Goal: Task Accomplishment & Management: Use online tool/utility

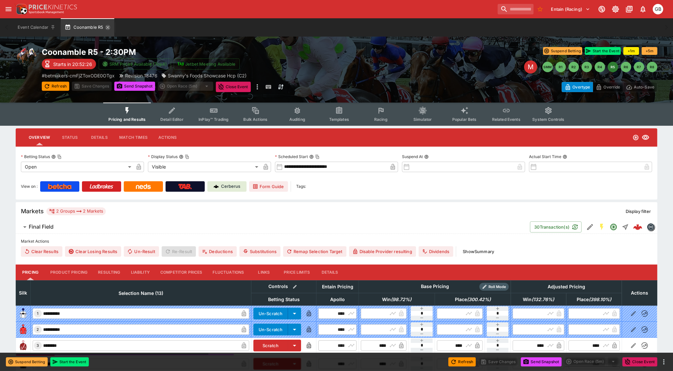
click at [106, 25] on icon "button" at bounding box center [107, 27] width 5 height 5
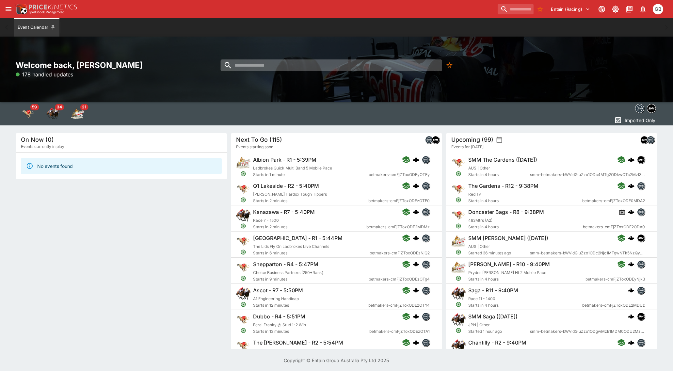
click at [266, 63] on input "search" at bounding box center [331, 65] width 221 height 12
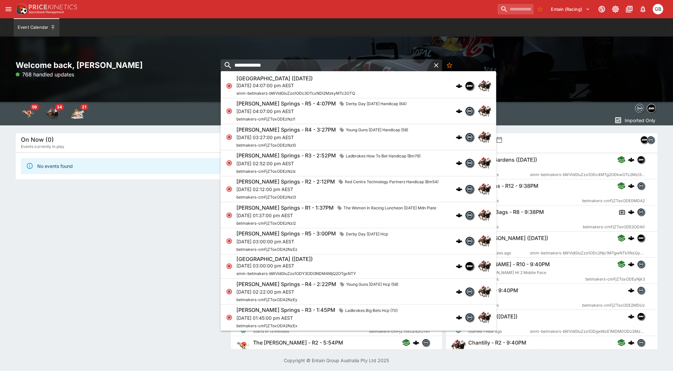
type input "**********"
click at [270, 220] on div "[PERSON_NAME] Springs - R1 - 1:37PM The Women In Racing Luncheon [DATE] Mdn Pla…" at bounding box center [337, 214] width 202 height 23
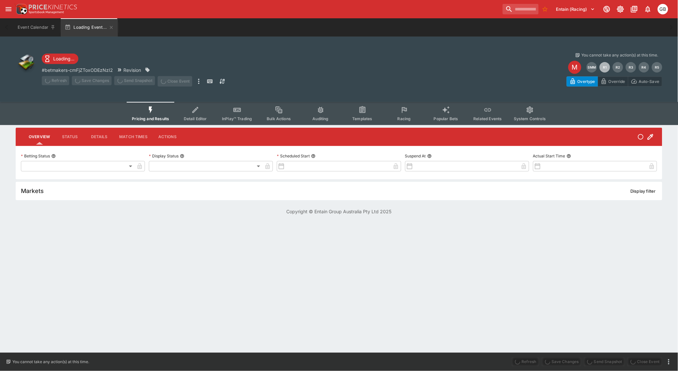
type input "**********"
type input "*******"
type input "**********"
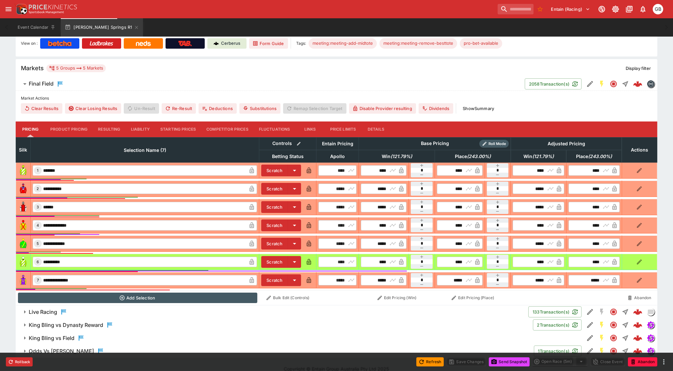
scroll to position [152, 0]
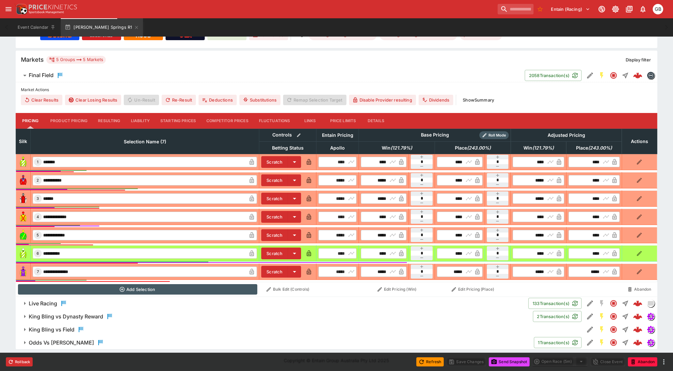
click at [106, 118] on button "Resulting" at bounding box center [109, 121] width 33 height 16
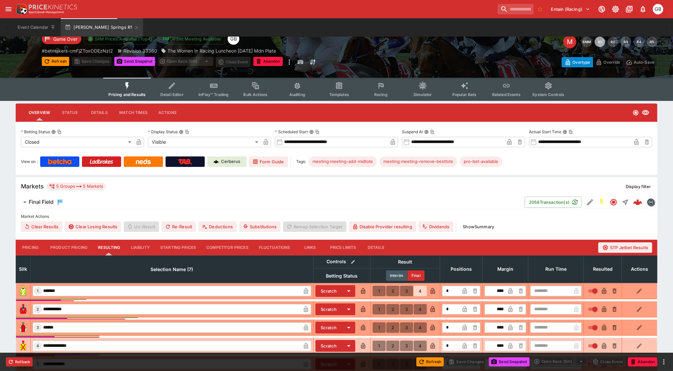
scroll to position [9, 0]
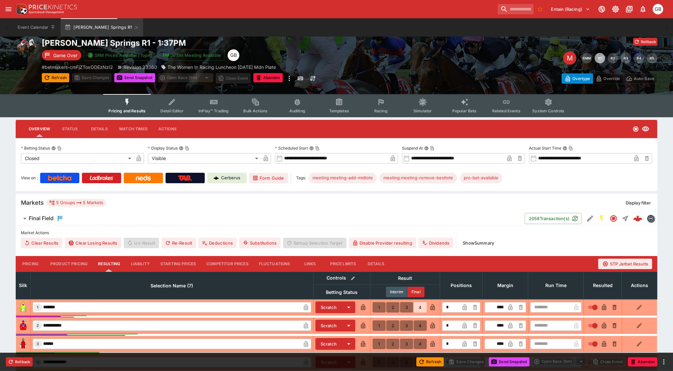
click at [490, 238] on button "Show Summary" at bounding box center [478, 243] width 39 height 10
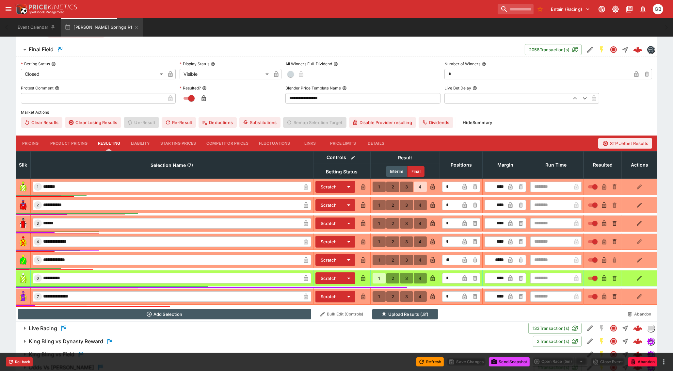
scroll to position [191, 0]
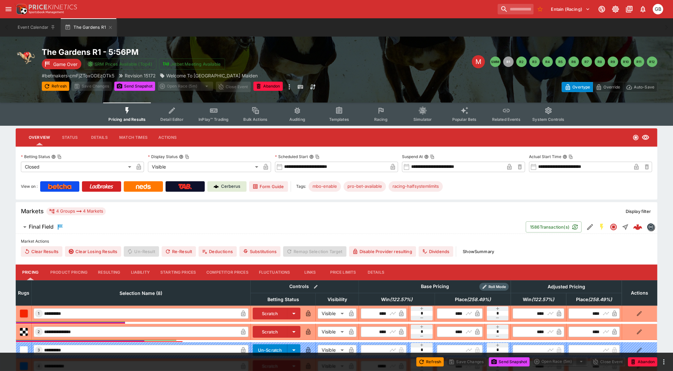
click at [109, 27] on icon "button" at bounding box center [110, 27] width 5 height 5
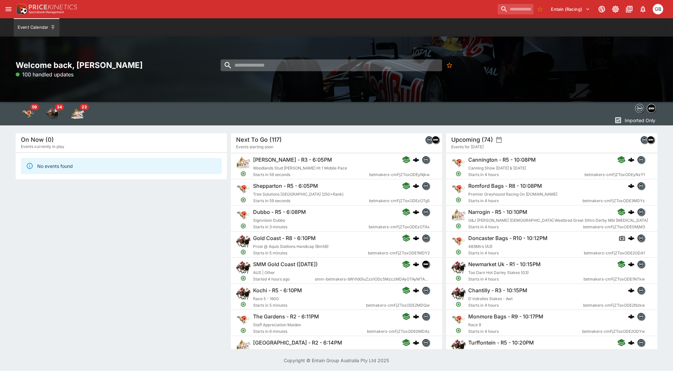
click at [247, 66] on input "search" at bounding box center [331, 65] width 221 height 12
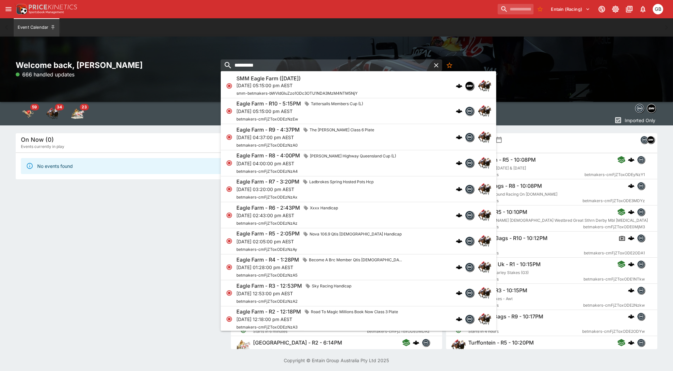
type input "**********"
click at [258, 89] on div "SMM Eagle Farm (11/10/25) Sat, 11 Oct 2025, 05:15:00 pm AEST smm-betmakers-bWVl…" at bounding box center [296, 86] width 121 height 22
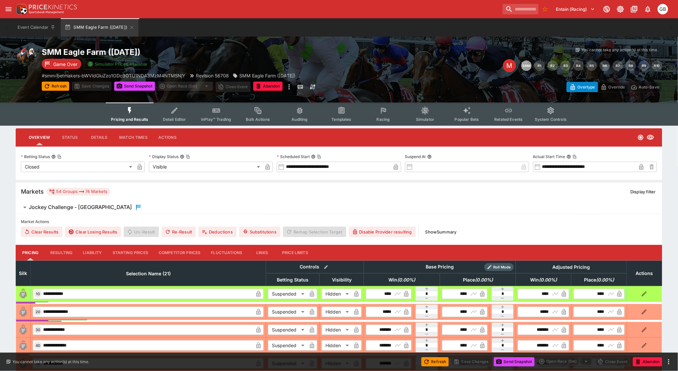
type input "**********"
type input "*******"
type input "**********"
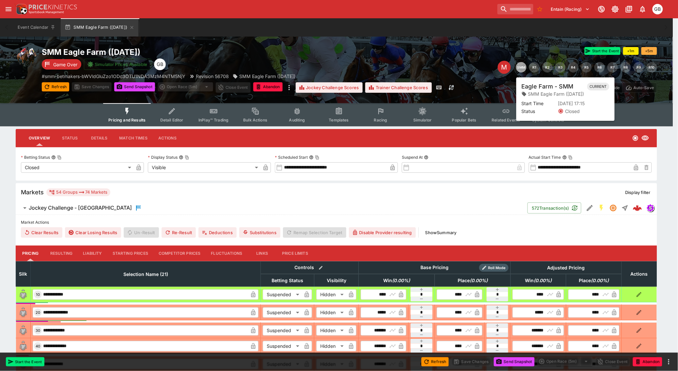
click at [521, 69] on button "SMM" at bounding box center [521, 67] width 10 height 10
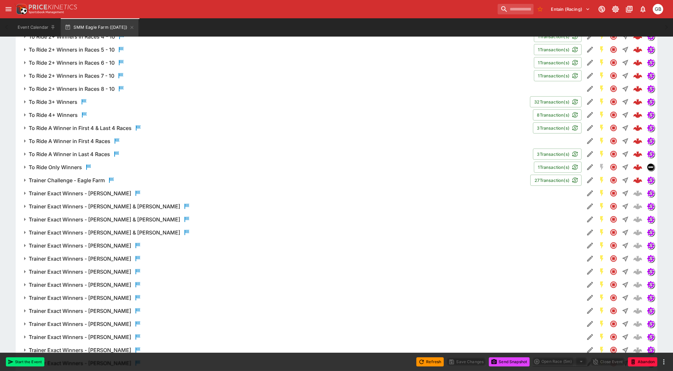
scroll to position [1006, 0]
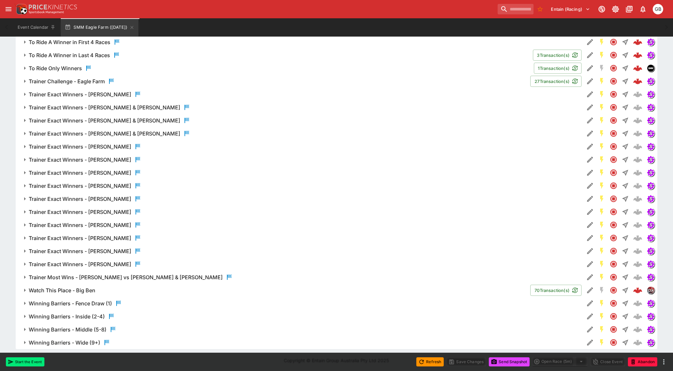
click at [57, 288] on h6 "Watch This Place - Big Ben" at bounding box center [62, 290] width 67 height 7
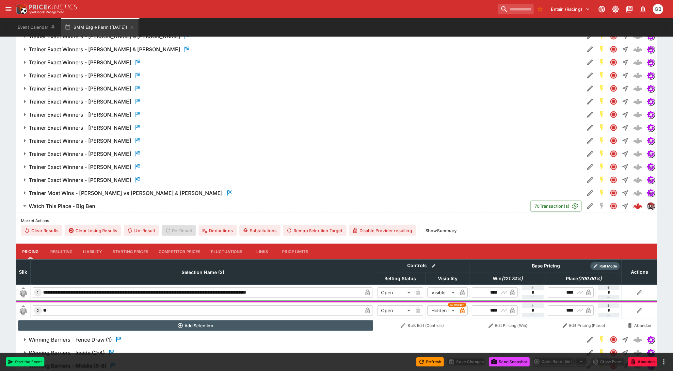
scroll to position [1126, 0]
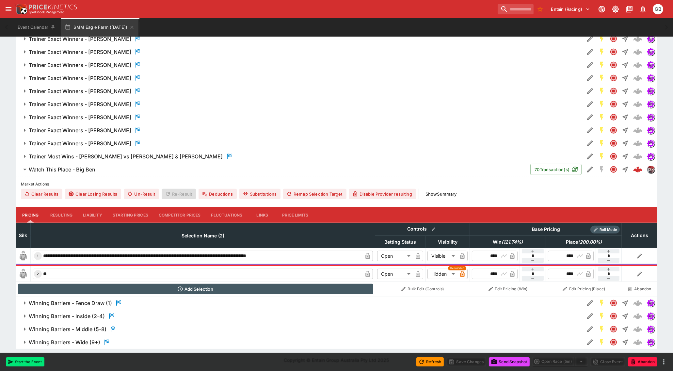
click at [60, 214] on button "Resulting" at bounding box center [61, 215] width 33 height 16
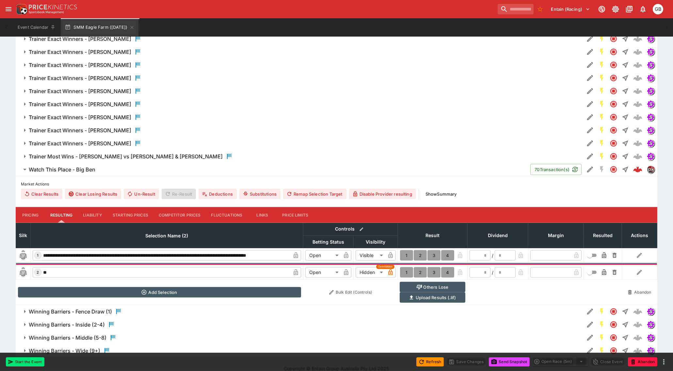
click at [407, 270] on button "1" at bounding box center [406, 272] width 13 height 10
type input "*"
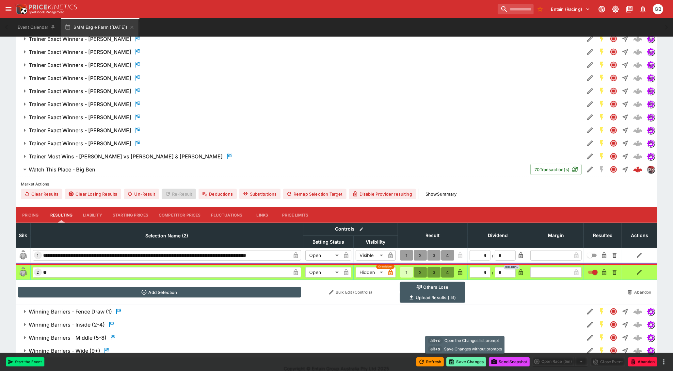
click at [465, 360] on button "Save Changes" at bounding box center [466, 361] width 40 height 9
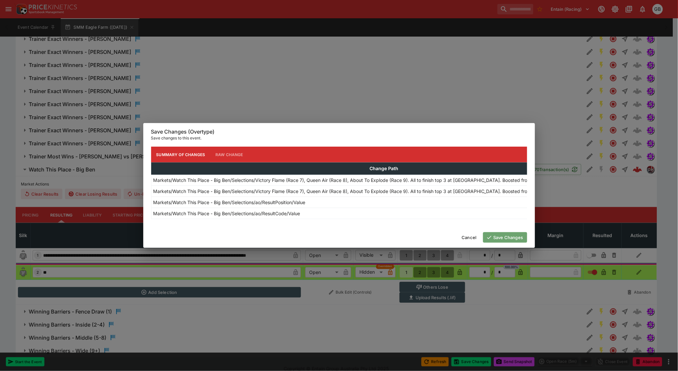
click at [495, 239] on button "Save Changes" at bounding box center [505, 237] width 44 height 10
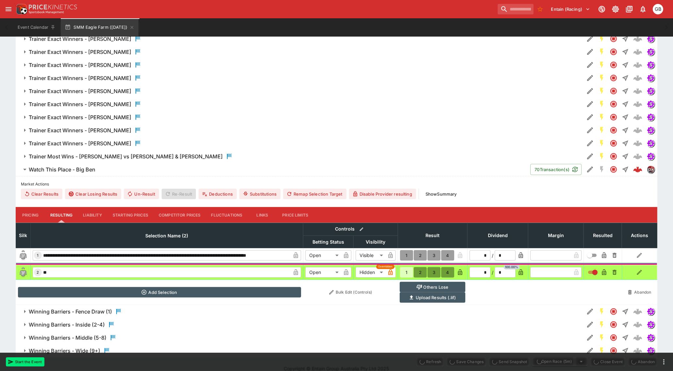
type input "*********"
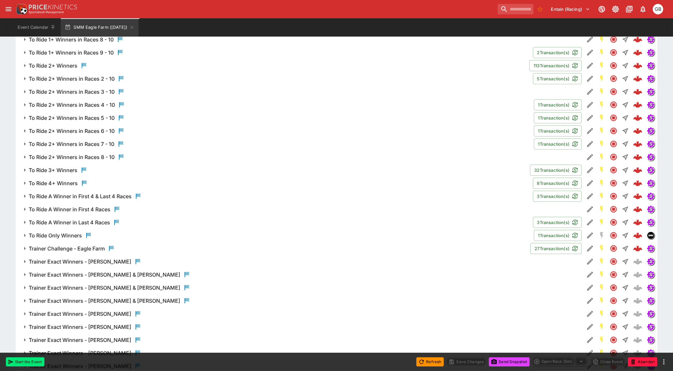
scroll to position [772, 0]
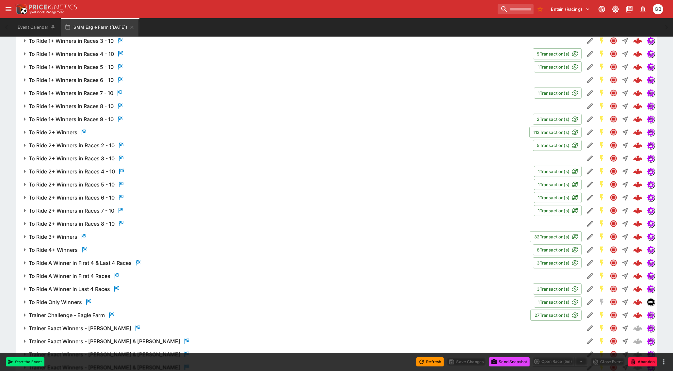
click at [510, 360] on button "Send Snapshot" at bounding box center [509, 361] width 41 height 9
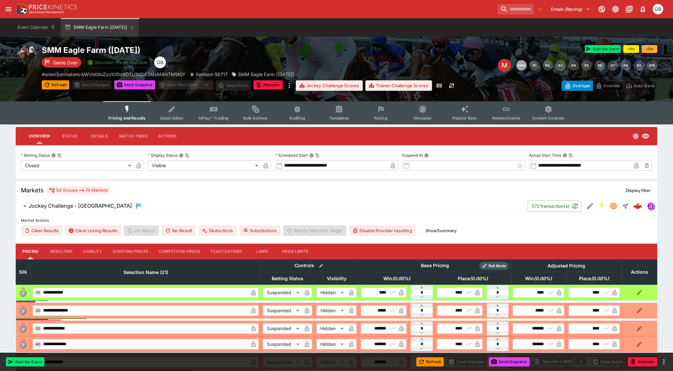
scroll to position [0, 0]
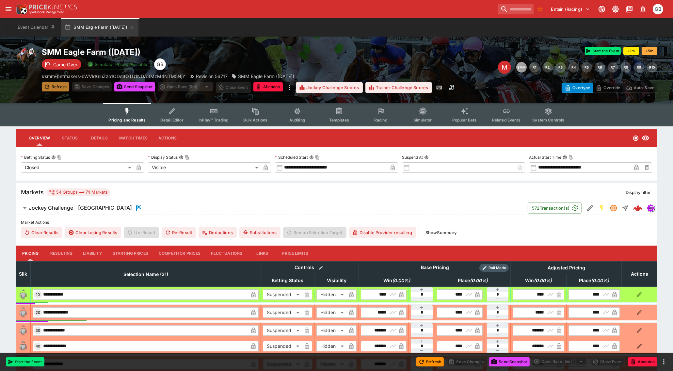
click at [59, 84] on button "Refresh" at bounding box center [55, 86] width 27 height 9
click at [138, 85] on button "Send Snapshot" at bounding box center [134, 86] width 41 height 9
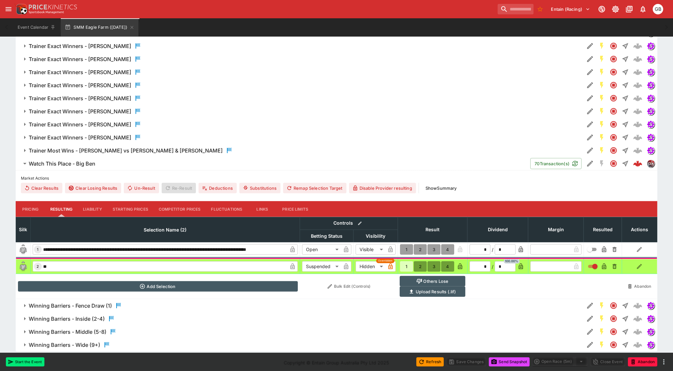
scroll to position [1135, 0]
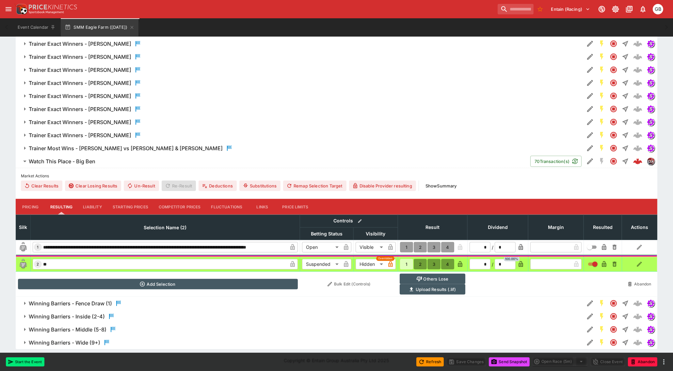
click at [24, 161] on icon "button" at bounding box center [24, 162] width 3 height 2
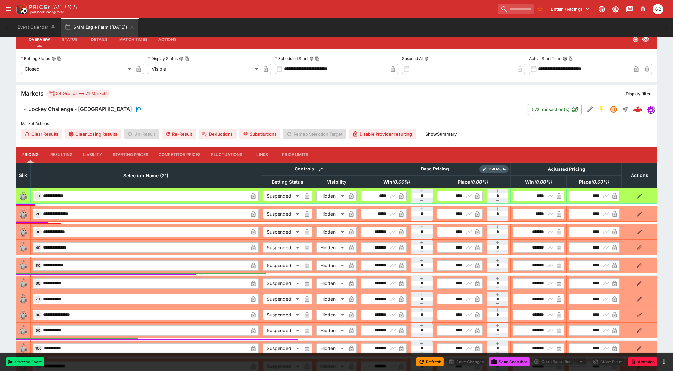
scroll to position [0, 0]
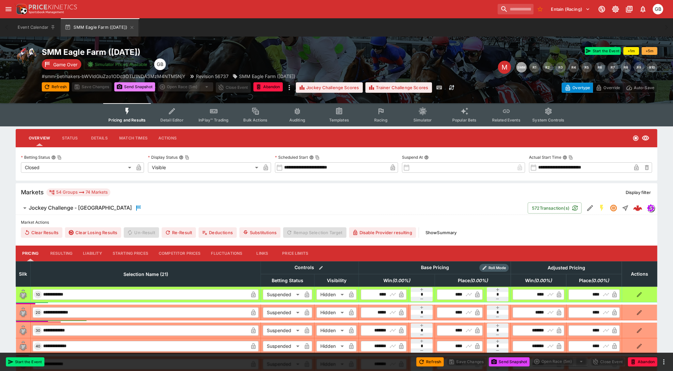
click at [126, 85] on button "Send Snapshot" at bounding box center [134, 86] width 41 height 9
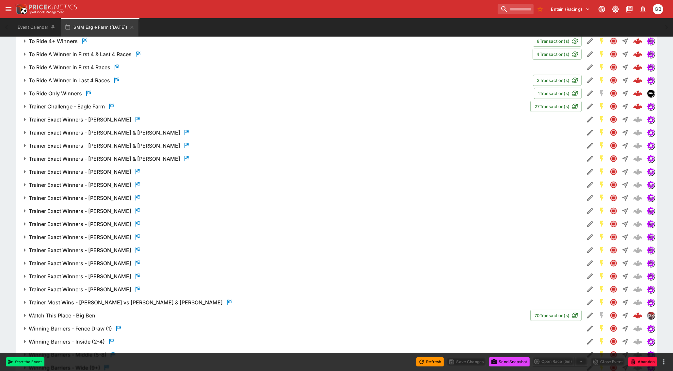
scroll to position [1006, 0]
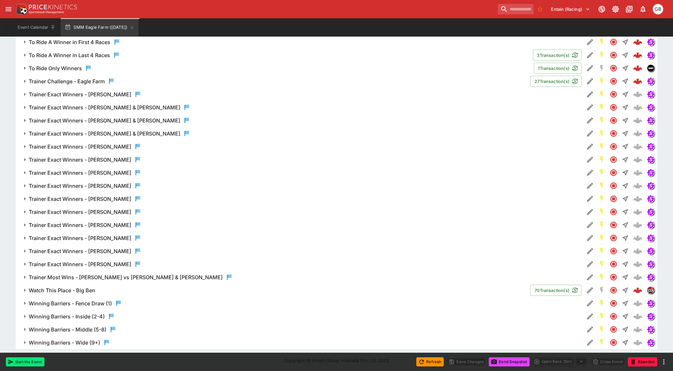
click at [75, 289] on h6 "Watch This Place - Big Ben" at bounding box center [62, 290] width 67 height 7
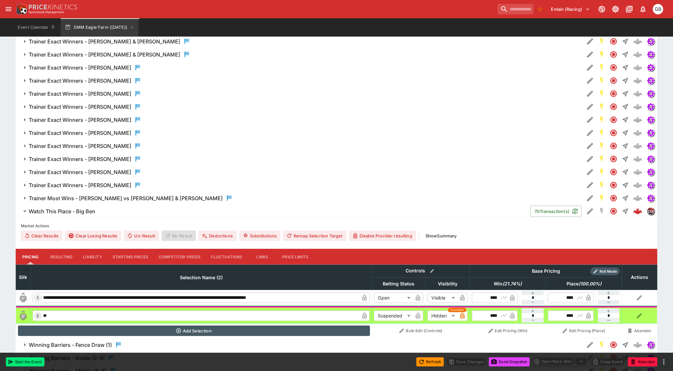
scroll to position [1126, 0]
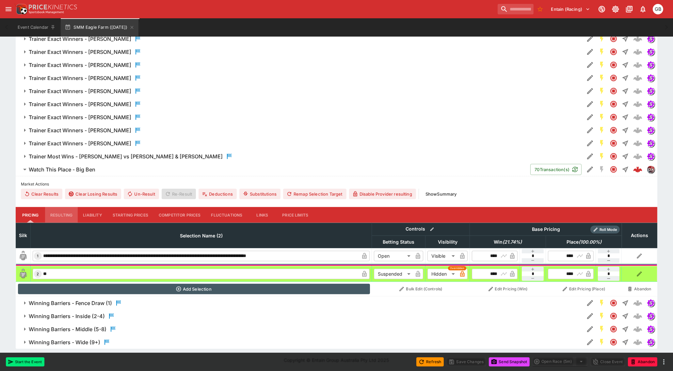
click at [63, 213] on button "Resulting" at bounding box center [61, 215] width 33 height 16
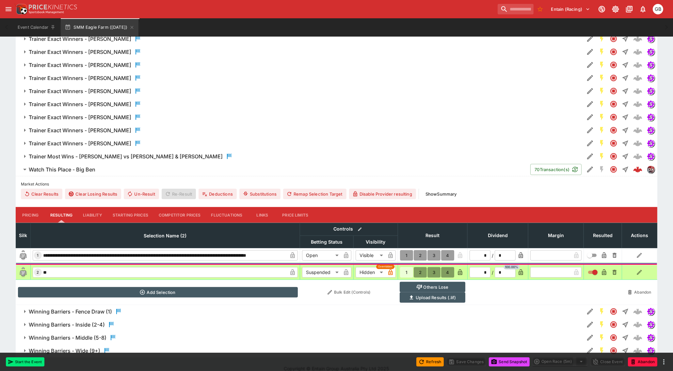
click at [406, 271] on button "1" at bounding box center [406, 272] width 13 height 10
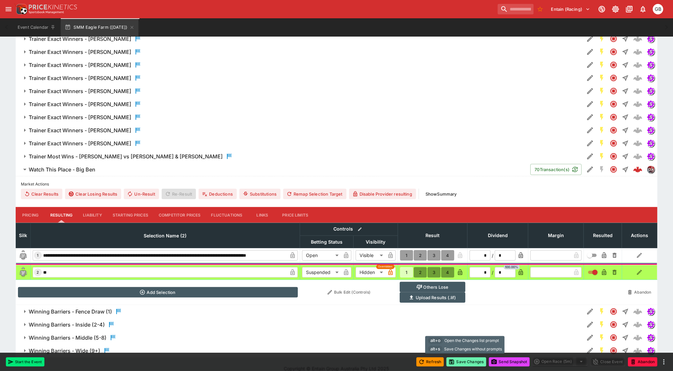
click at [460, 362] on button "Save Changes" at bounding box center [466, 361] width 40 height 9
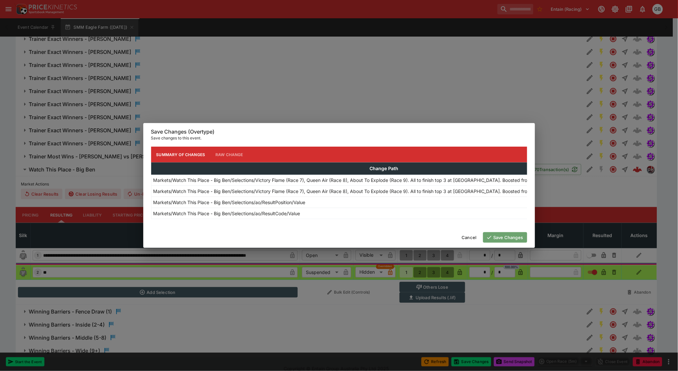
click at [505, 241] on button "Save Changes" at bounding box center [505, 237] width 44 height 10
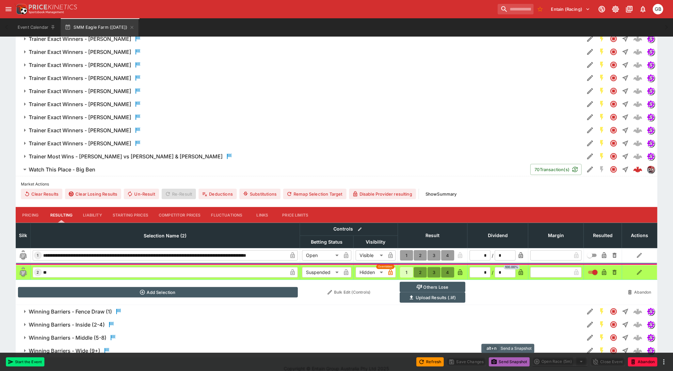
click at [513, 362] on button "Send Snapshot" at bounding box center [509, 361] width 41 height 9
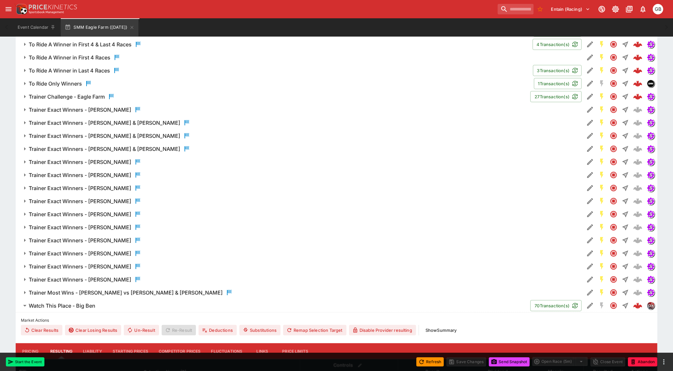
scroll to position [1135, 0]
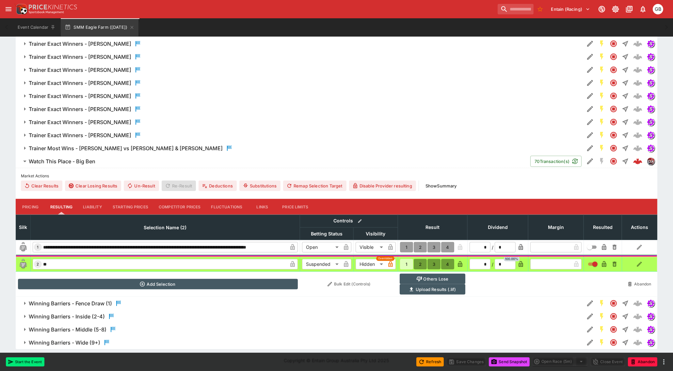
click at [24, 161] on icon "button" at bounding box center [25, 161] width 8 height 8
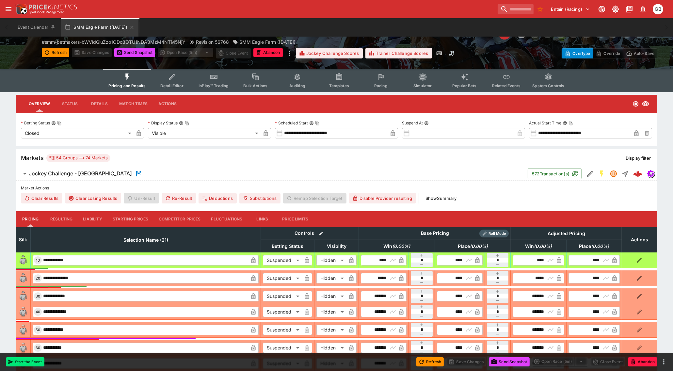
scroll to position [0, 0]
